Goal: Task Accomplishment & Management: Complete application form

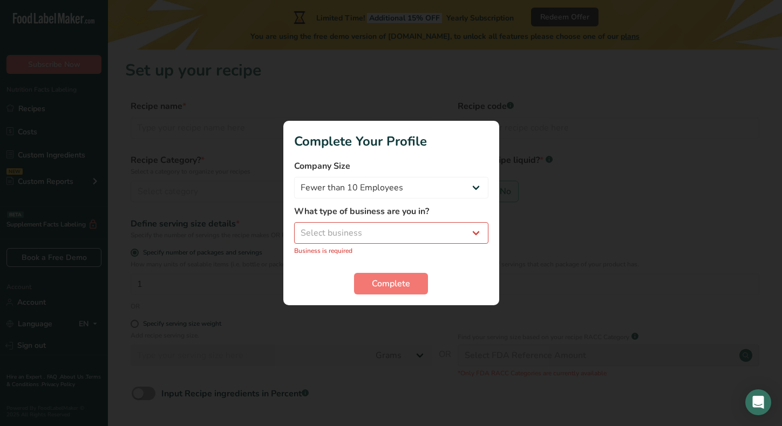
select select "1"
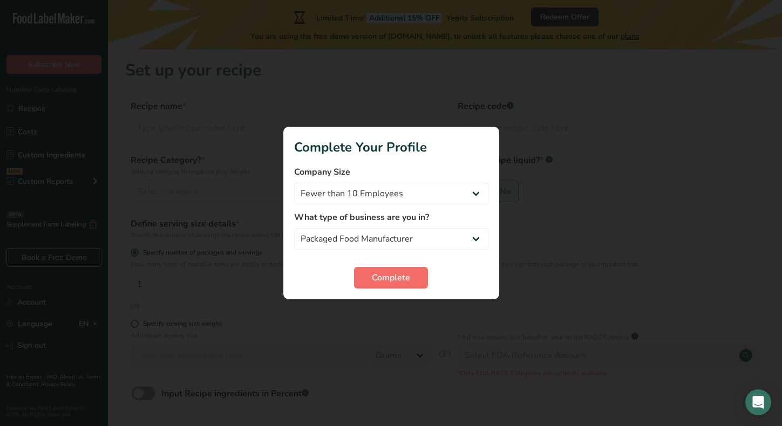
click at [381, 282] on span "Complete" at bounding box center [391, 278] width 38 height 13
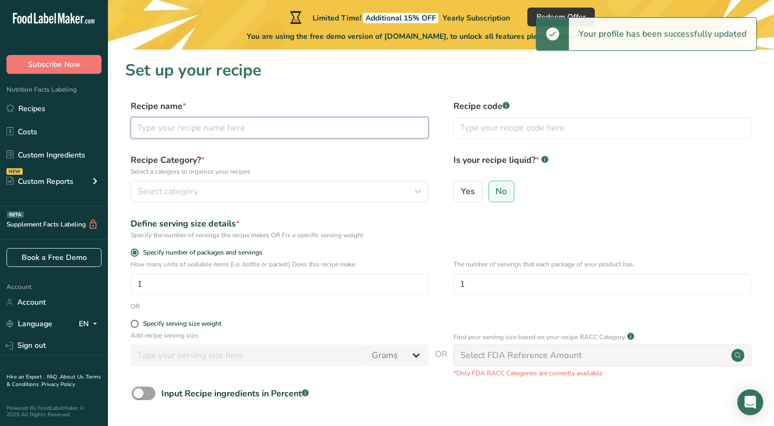
click at [252, 134] on input "text" at bounding box center [280, 128] width 298 height 22
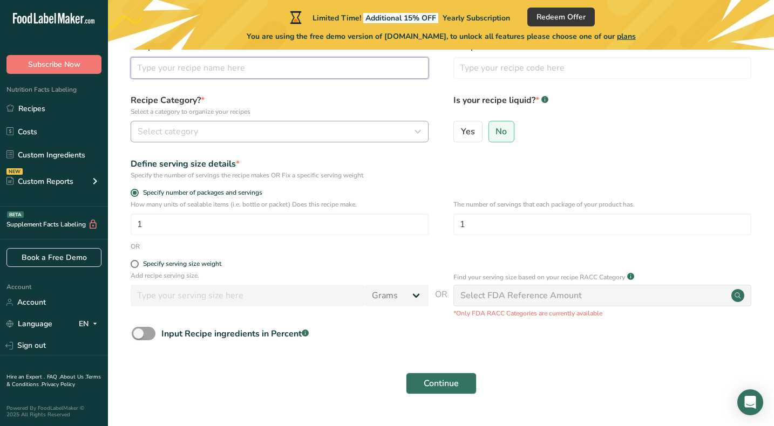
scroll to position [66, 0]
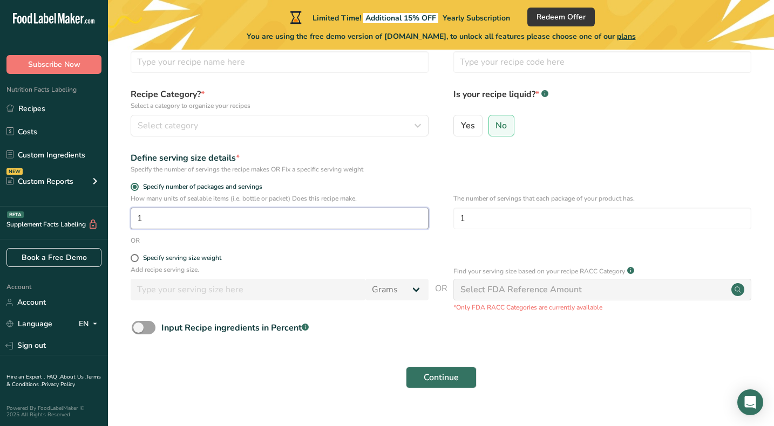
click at [214, 228] on input "1" at bounding box center [280, 219] width 298 height 22
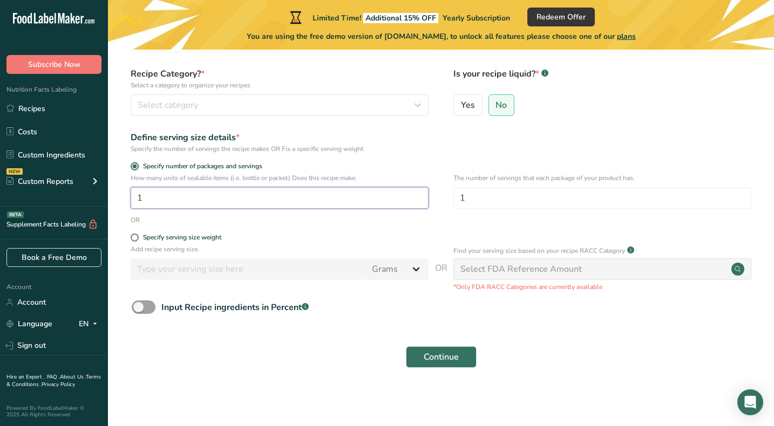
scroll to position [86, 0]
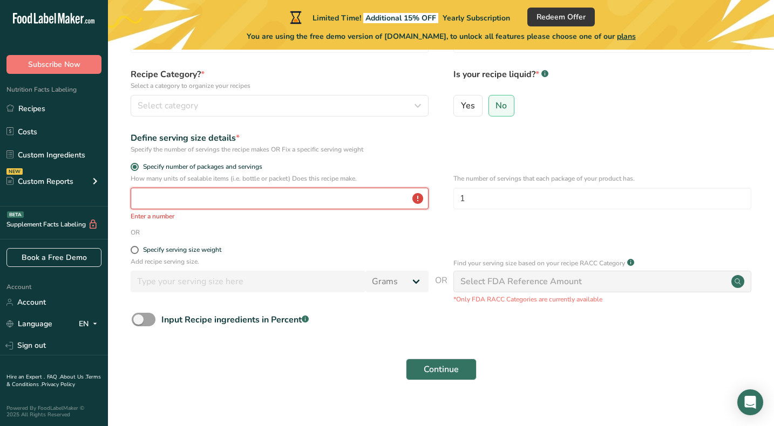
type input "1"
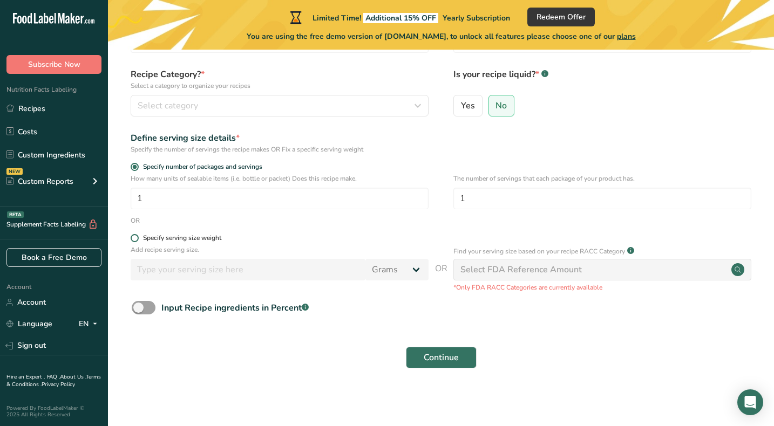
click at [213, 236] on div "Specify serving size weight" at bounding box center [182, 238] width 78 height 8
click at [138, 236] on input "Specify serving size weight" at bounding box center [134, 238] width 7 height 7
radio input "true"
radio input "false"
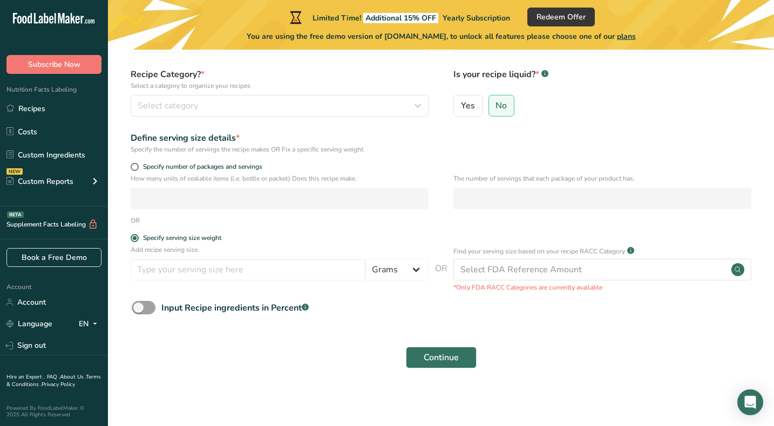
click at [195, 160] on form "Recipe name * Recipe code .a-a{fill:#347362;}.b-a{fill:#fff;} Recipe Category? …" at bounding box center [441, 194] width 632 height 361
click at [195, 166] on span "Specify number of packages and servings" at bounding box center [201, 167] width 124 height 8
click at [138, 166] on input "Specify number of packages and servings" at bounding box center [134, 167] width 7 height 7
radio input "true"
radio input "false"
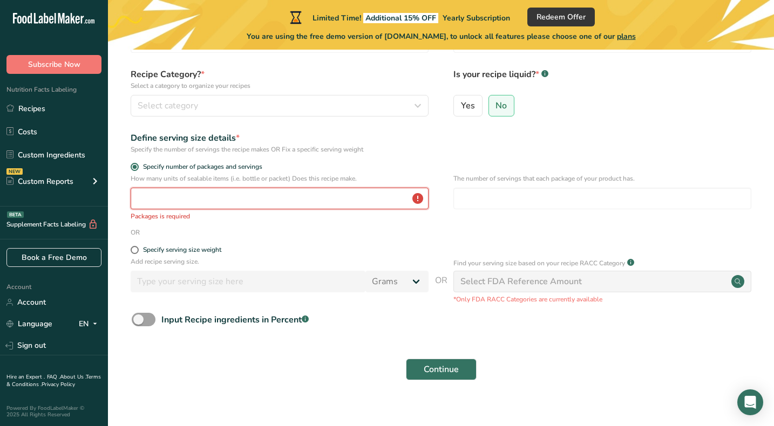
click at [203, 200] on input "number" at bounding box center [280, 199] width 298 height 22
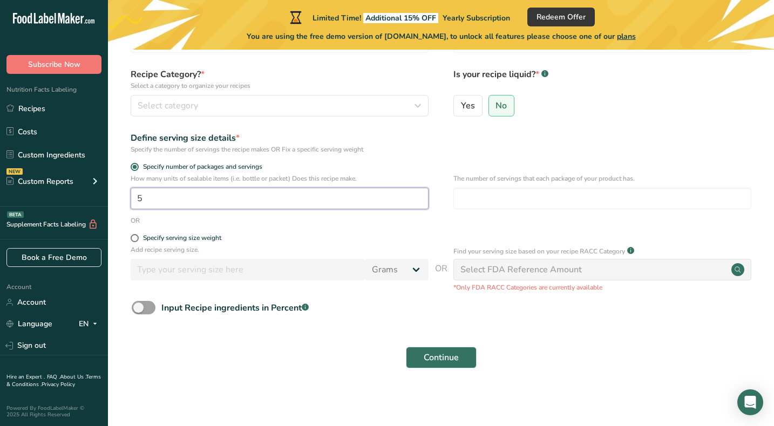
type input "5"
click at [498, 268] on div "Select FDA Reference Amount" at bounding box center [521, 269] width 121 height 13
click at [494, 275] on div "Select FDA Reference Amount" at bounding box center [521, 269] width 121 height 13
click at [449, 358] on span "Continue" at bounding box center [441, 357] width 35 height 13
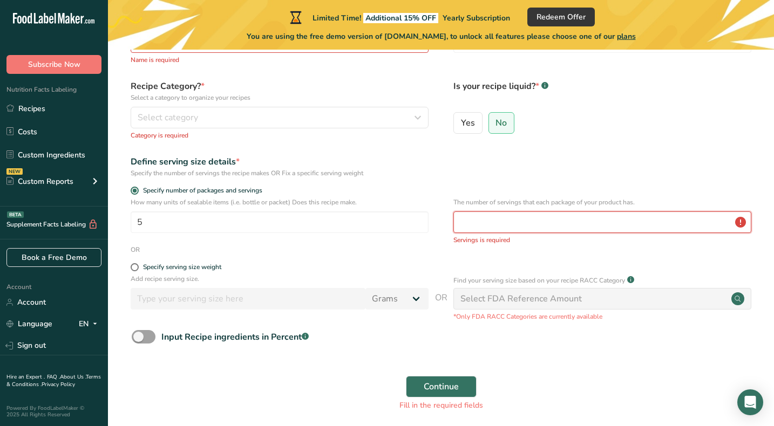
click at [496, 229] on input "number" at bounding box center [602, 223] width 298 height 22
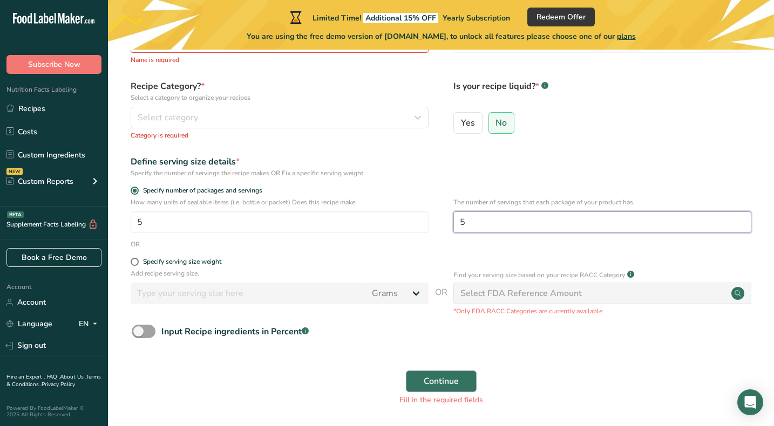
type input "5"
click at [459, 383] on button "Continue" at bounding box center [441, 382] width 71 height 22
click at [463, 378] on button "Continue" at bounding box center [441, 382] width 71 height 22
